Goal: Communication & Community: Share content

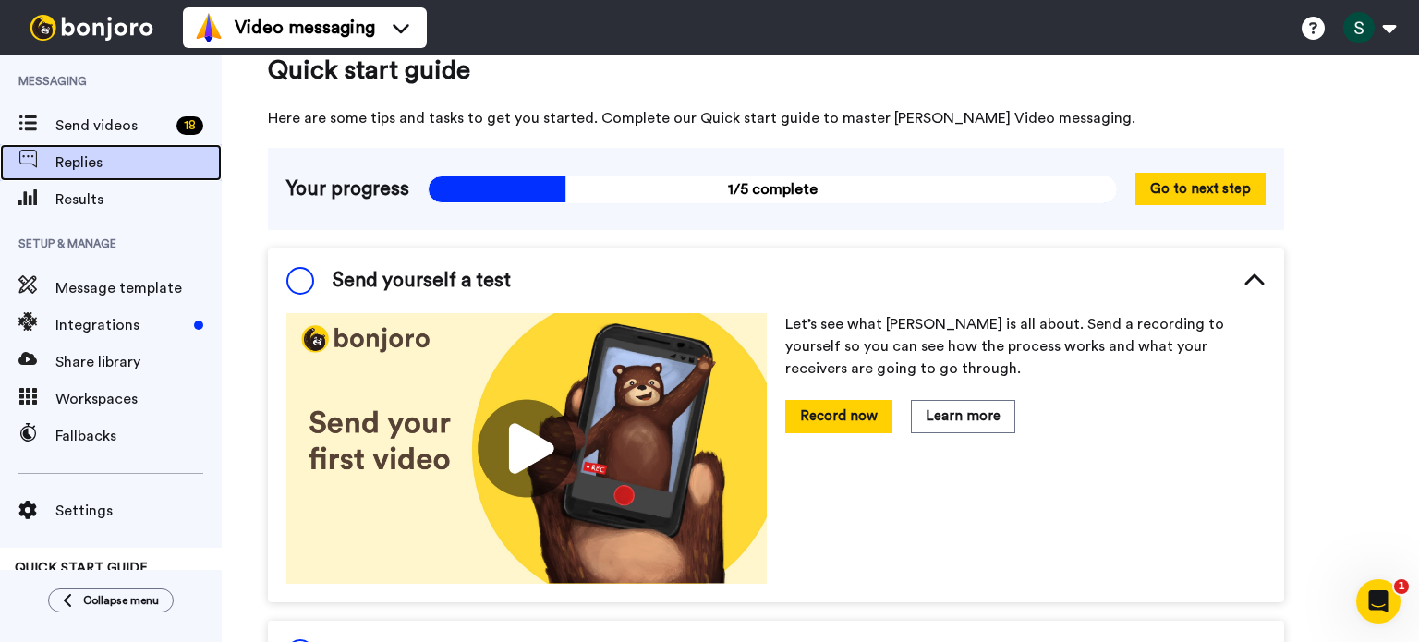
click at [96, 170] on span "Replies" at bounding box center [138, 163] width 166 height 22
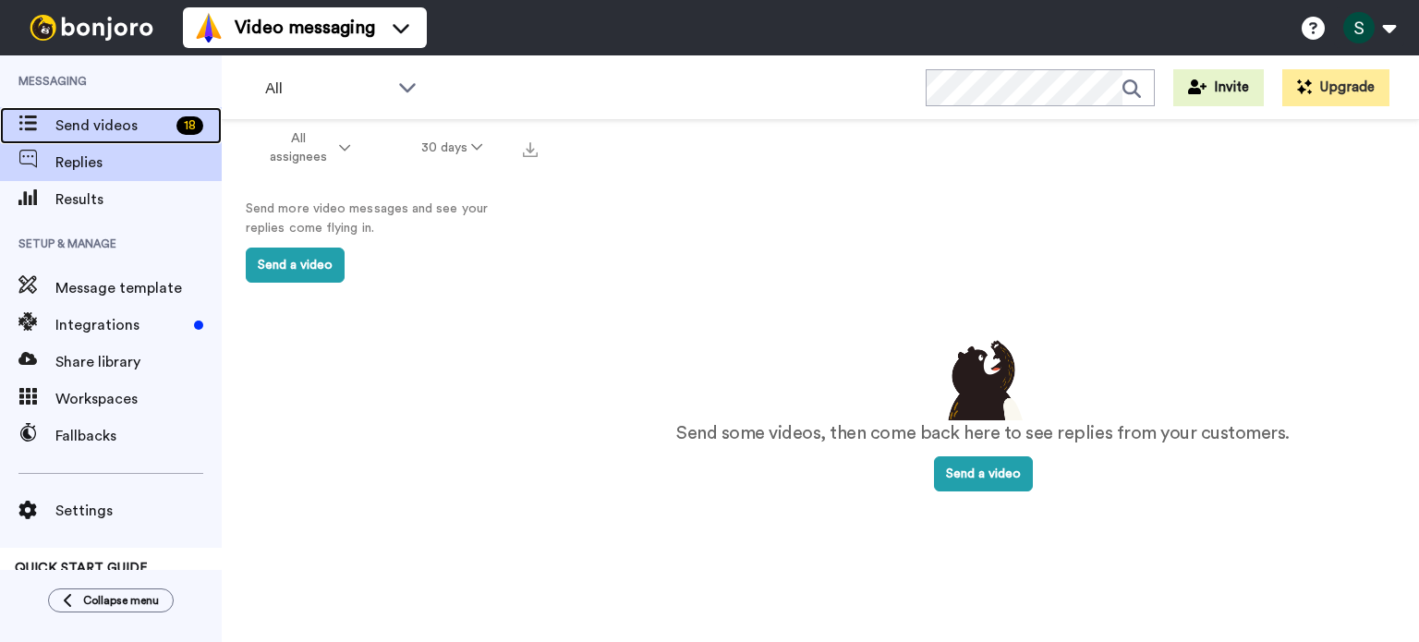
click at [80, 128] on span "Send videos" at bounding box center [112, 126] width 114 height 22
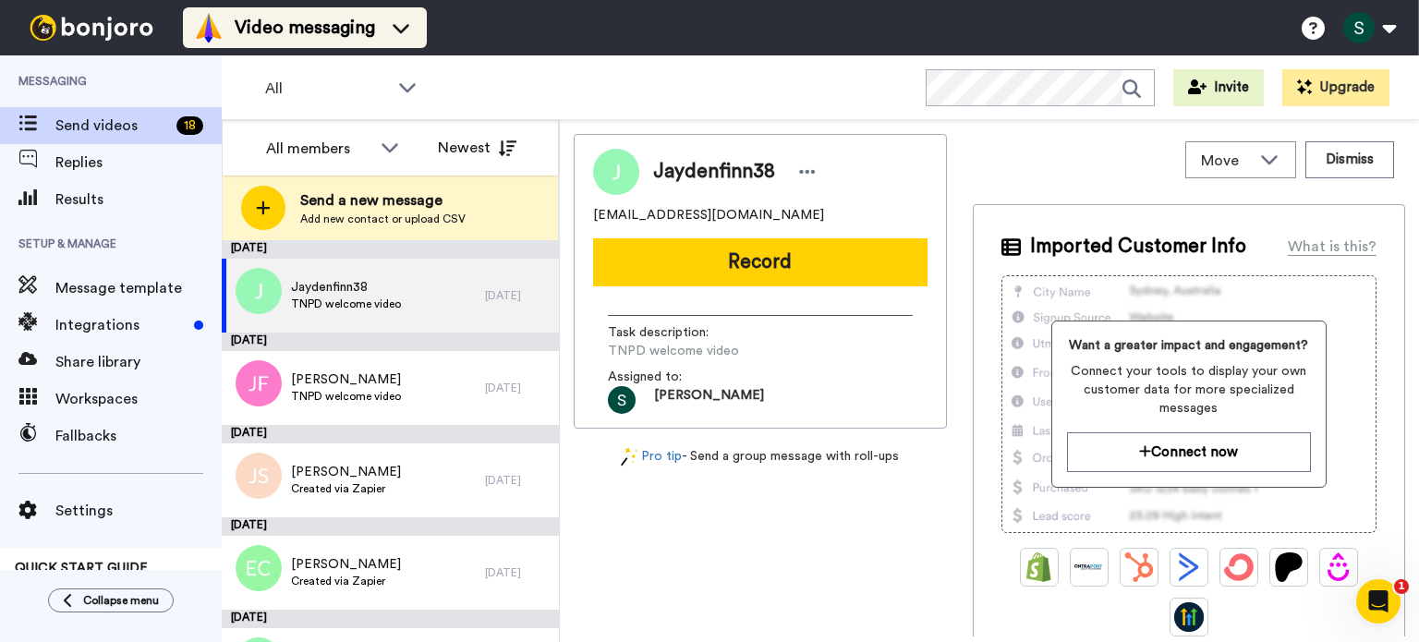
click at [309, 9] on li "Video messaging" at bounding box center [305, 27] width 244 height 41
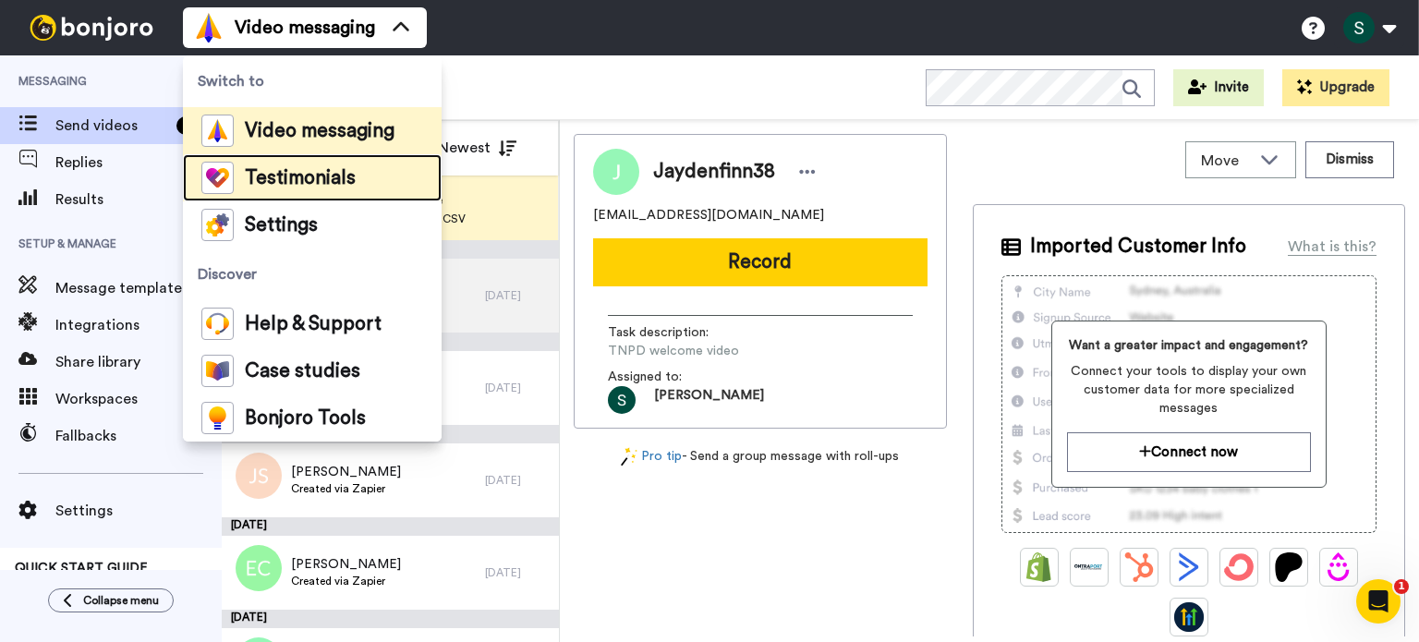
click at [335, 188] on div "Testimonials" at bounding box center [278, 178] width 154 height 32
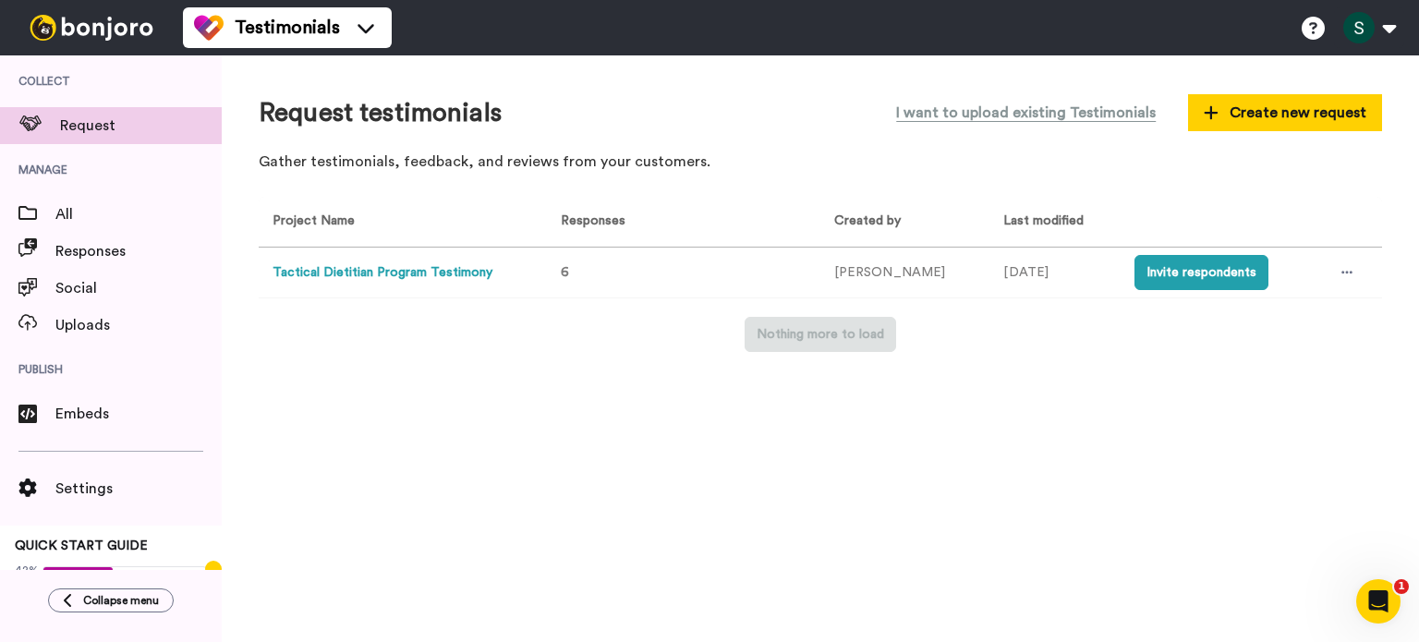
click at [377, 265] on button "Tactical Dietitian Program Testimony" at bounding box center [383, 272] width 220 height 19
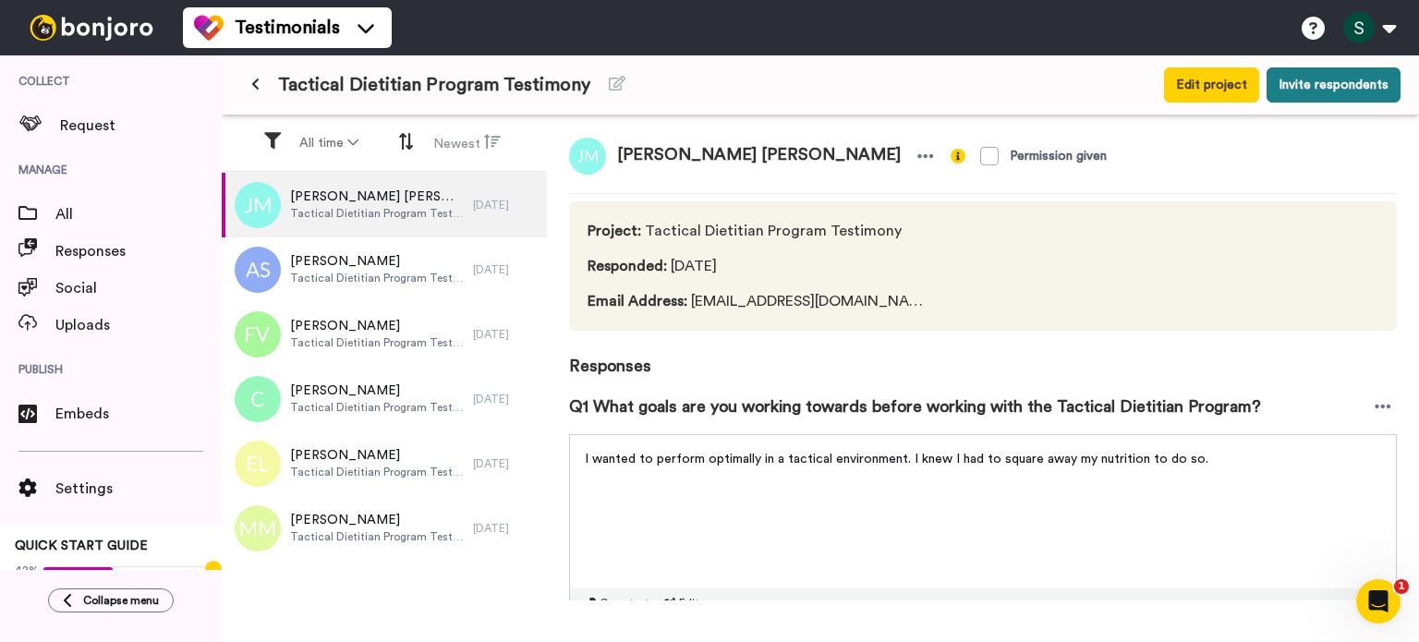
click at [1352, 80] on button "Invite respondents" at bounding box center [1334, 84] width 134 height 35
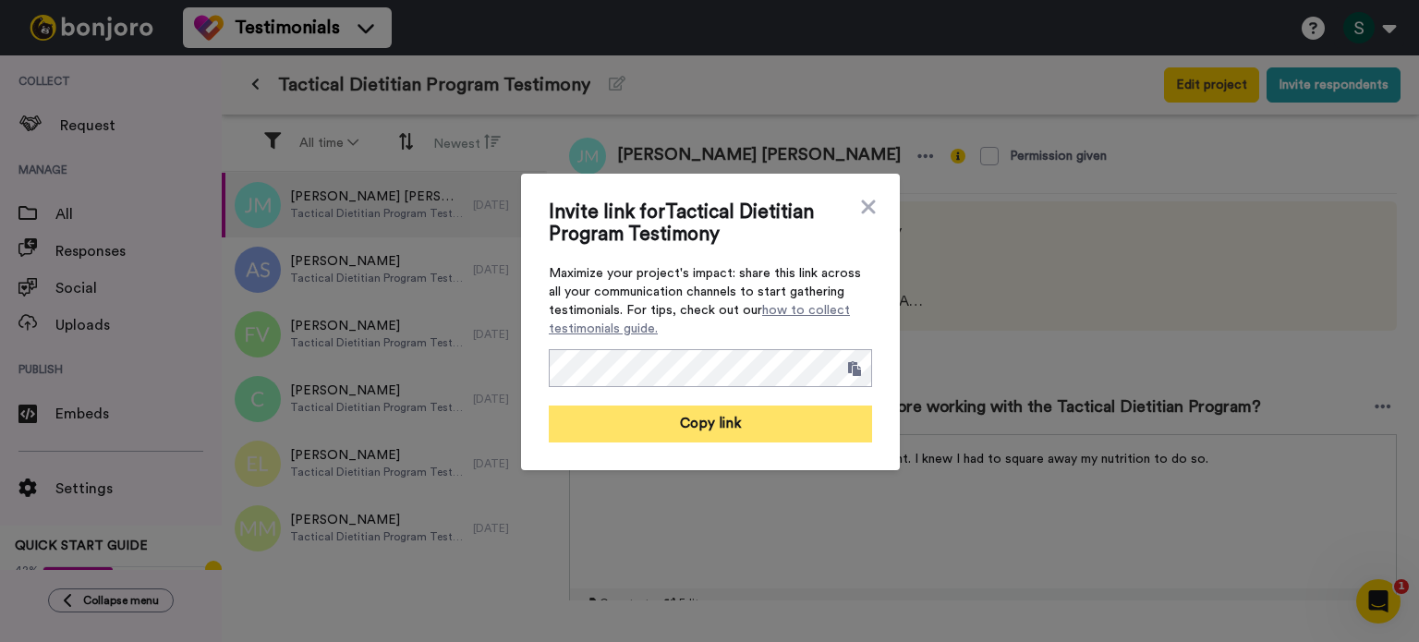
click at [673, 428] on button "Copy link" at bounding box center [710, 424] width 323 height 37
